Goal: Information Seeking & Learning: Learn about a topic

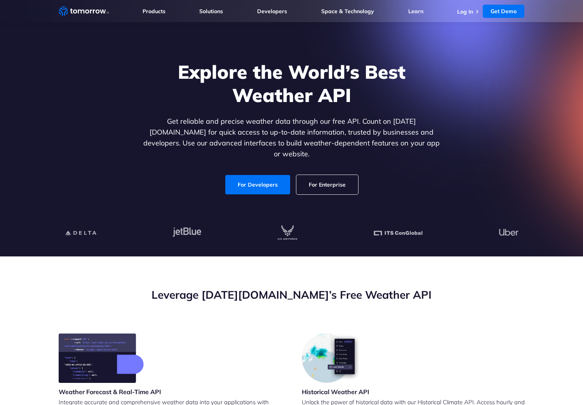
scroll to position [26, 0]
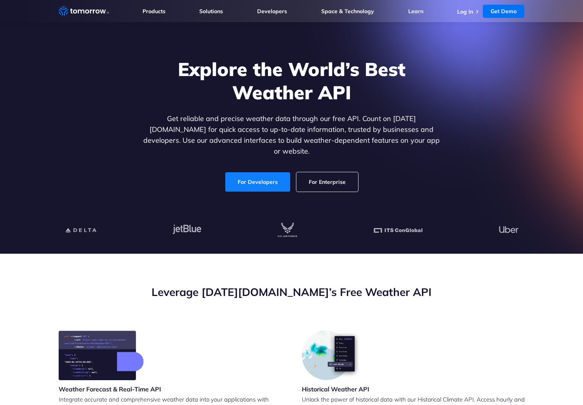
click at [245, 179] on link "For Developers" at bounding box center [257, 181] width 65 height 19
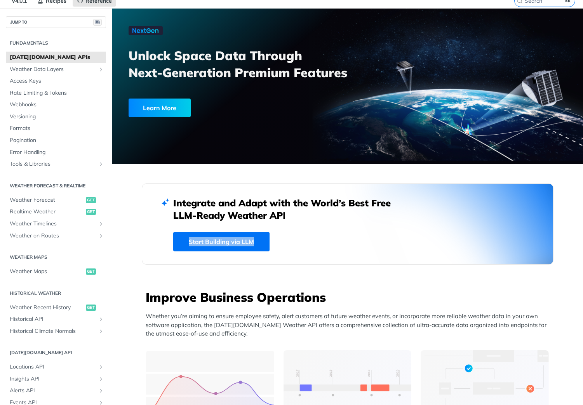
scroll to position [45, 0]
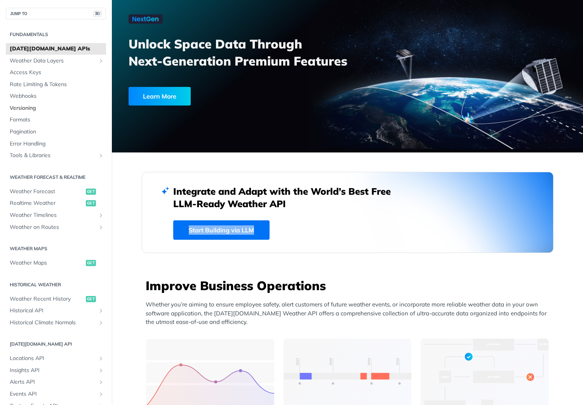
click at [31, 111] on span "Versioning" at bounding box center [57, 108] width 94 height 8
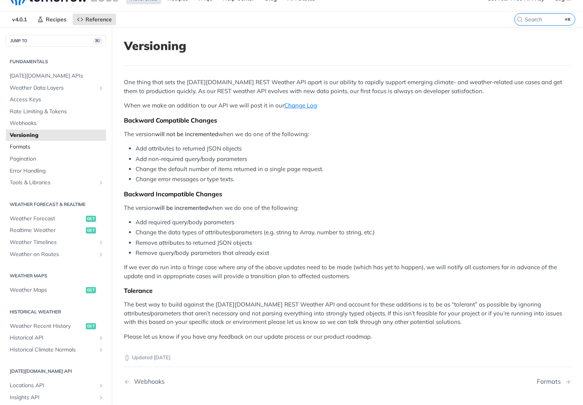
scroll to position [3, 0]
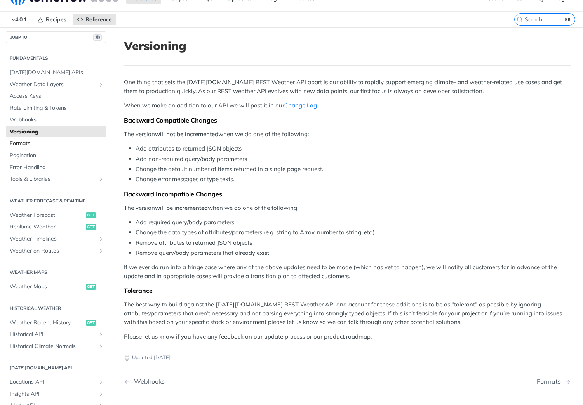
click at [45, 145] on span "Formats" at bounding box center [57, 144] width 94 height 8
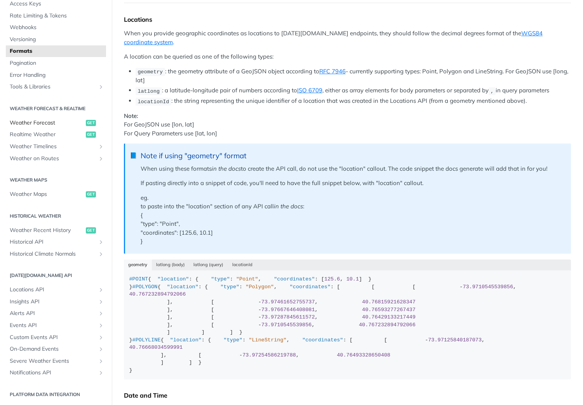
scroll to position [68, 0]
click at [48, 137] on span "Realtime Weather" at bounding box center [47, 135] width 74 height 8
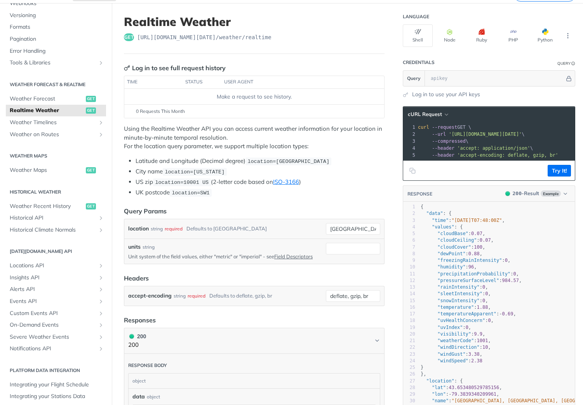
scroll to position [104, 0]
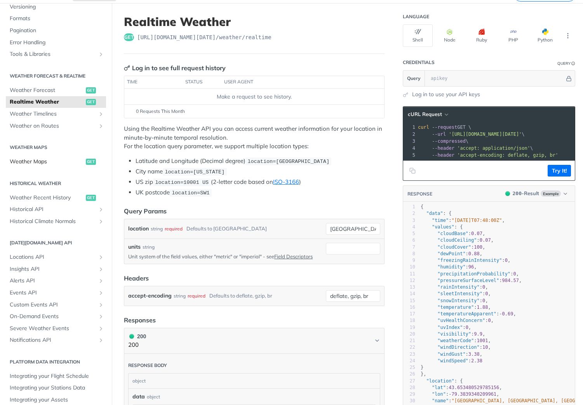
click at [43, 163] on span "Weather Maps" at bounding box center [47, 162] width 74 height 8
